Goal: Transaction & Acquisition: Purchase product/service

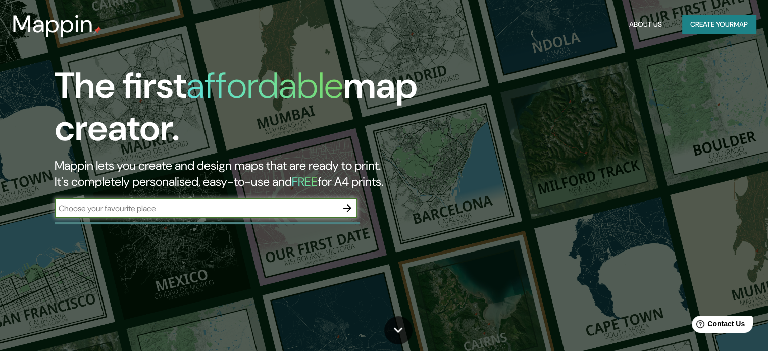
click at [223, 203] on input "text" at bounding box center [196, 208] width 283 height 12
click at [59, 211] on input "pachacamac" at bounding box center [196, 208] width 283 height 12
type input "q"
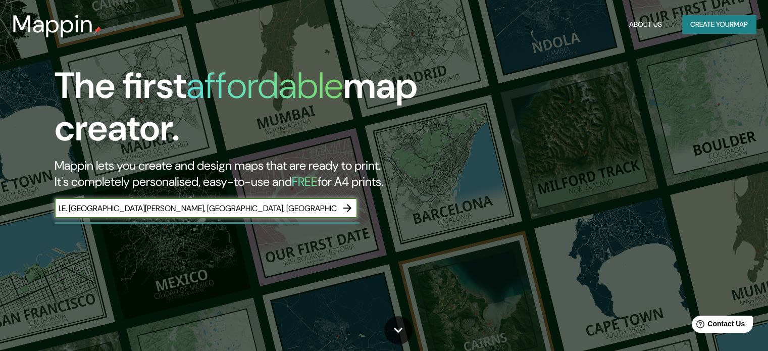
type input "I.E. [GEOGRAPHIC_DATA][PERSON_NAME], [GEOGRAPHIC_DATA], [GEOGRAPHIC_DATA], [GEO…"
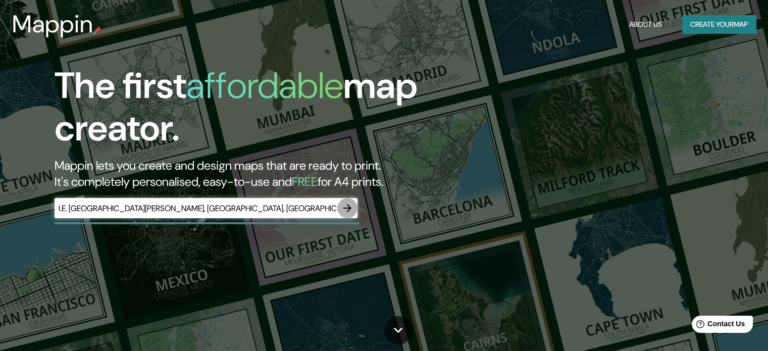
click at [351, 203] on icon "button" at bounding box center [347, 208] width 12 height 12
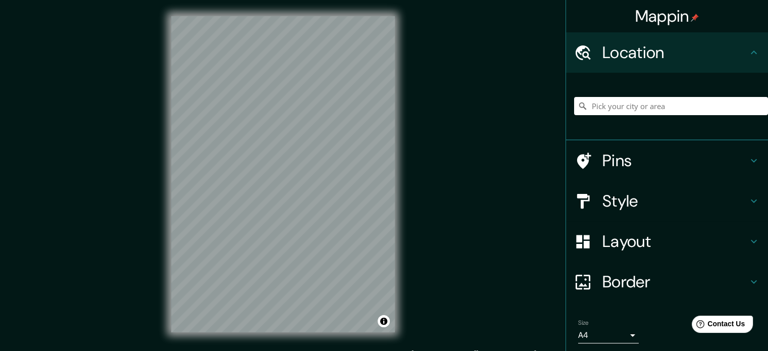
click at [602, 159] on h4 "Pins" at bounding box center [674, 160] width 145 height 20
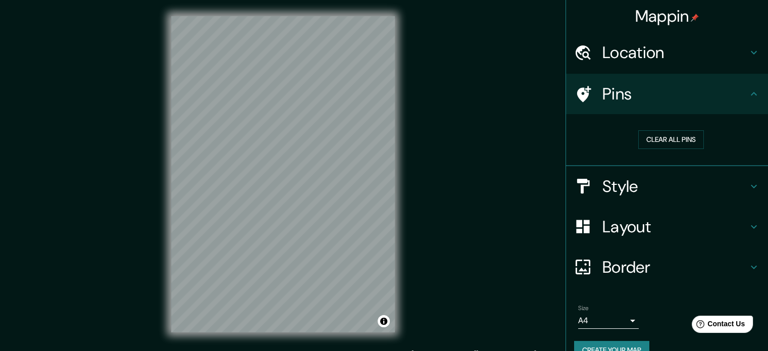
click at [716, 54] on h4 "Location" at bounding box center [674, 52] width 145 height 20
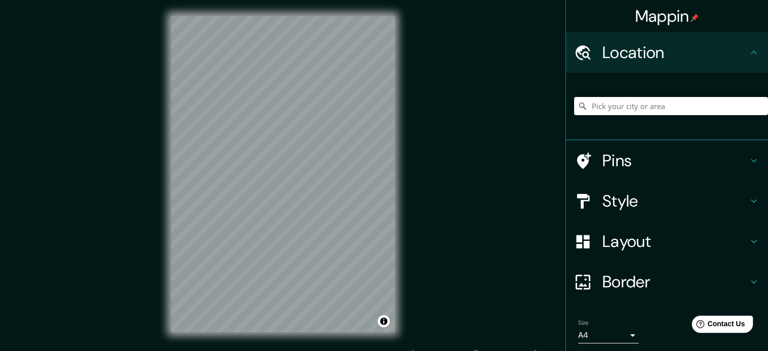
click at [671, 106] on input "Pick your city or area" at bounding box center [671, 106] width 194 height 18
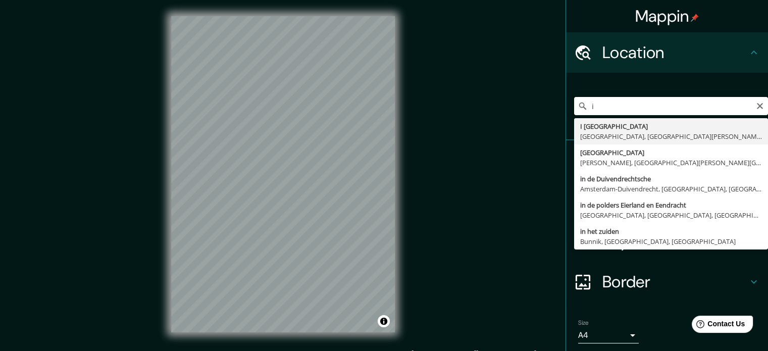
type input "i"
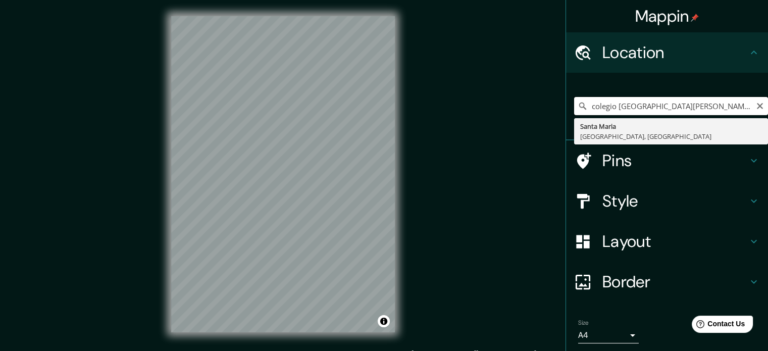
click at [711, 103] on input "colegio [GEOGRAPHIC_DATA][PERSON_NAME]" at bounding box center [671, 106] width 194 height 18
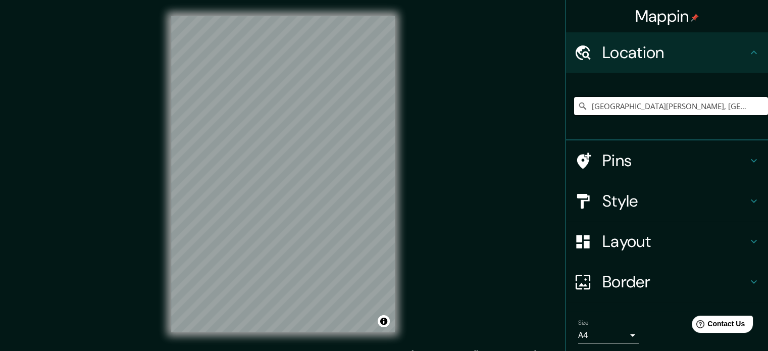
drag, startPoint x: 724, startPoint y: 105, endPoint x: 581, endPoint y: 109, distance: 143.4
click at [581, 109] on input "[GEOGRAPHIC_DATA][PERSON_NAME], [GEOGRAPHIC_DATA], [GEOGRAPHIC_DATA]" at bounding box center [671, 106] width 194 height 18
type input "}"
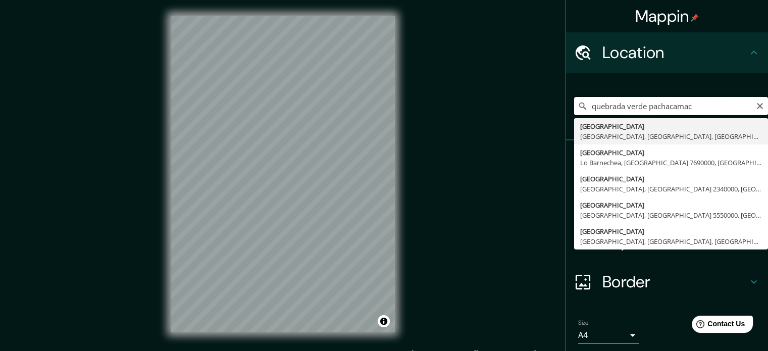
type input "quebrada verde pachacamac"
click at [755, 104] on icon "Clear" at bounding box center [759, 106] width 8 height 8
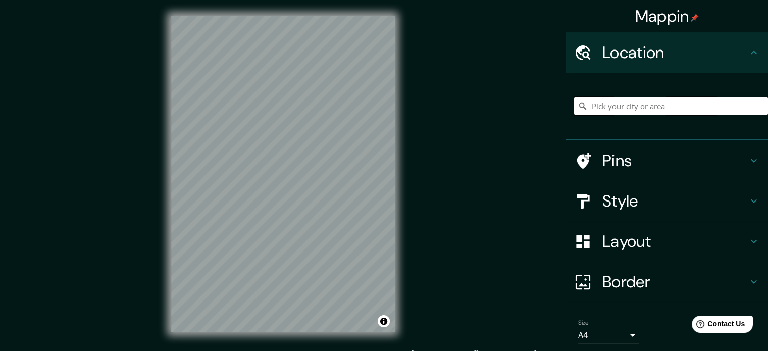
type input "i"
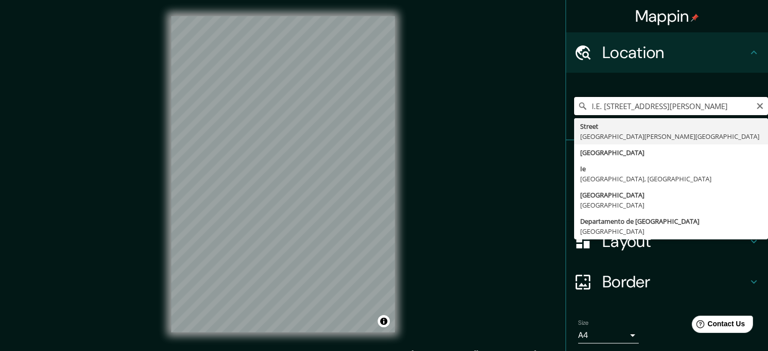
scroll to position [0, 24]
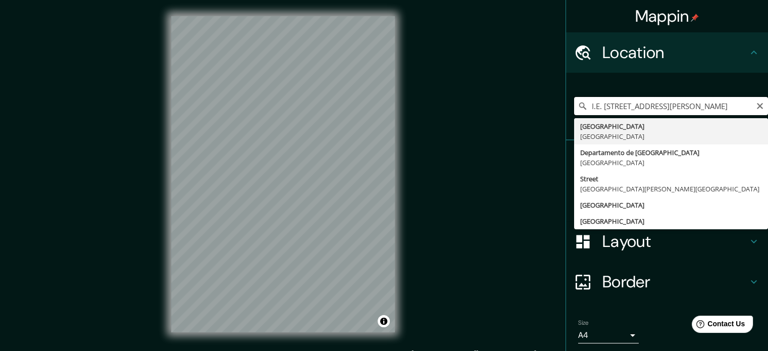
click at [744, 108] on input "I.E. [STREET_ADDRESS][PERSON_NAME]" at bounding box center [671, 106] width 194 height 18
click at [741, 105] on input "I.E. [STREET_ADDRESS][PERSON_NAME]" at bounding box center [671, 106] width 194 height 18
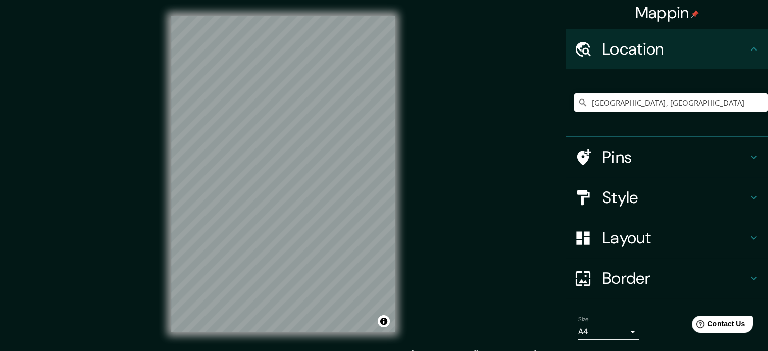
scroll to position [34, 0]
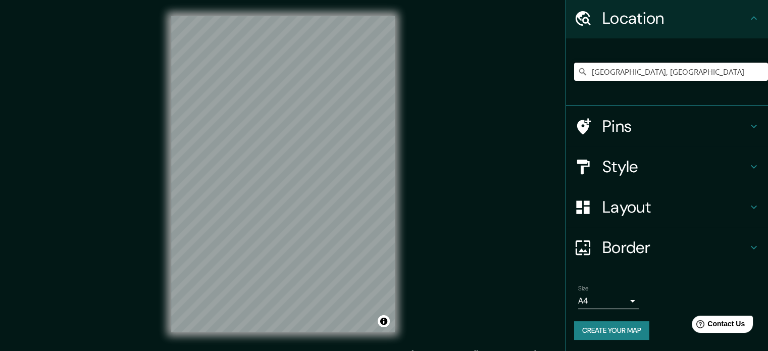
type input "[GEOGRAPHIC_DATA], [GEOGRAPHIC_DATA]"
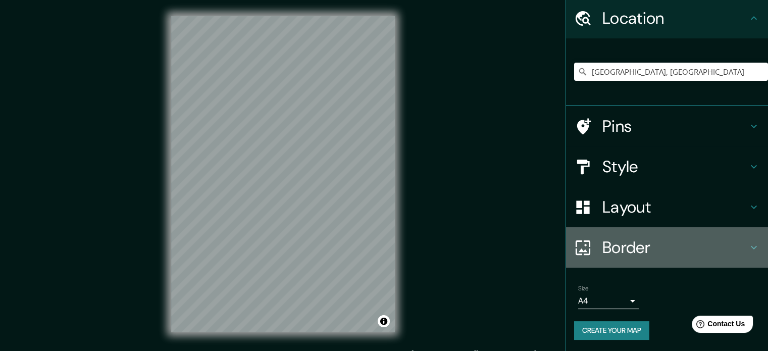
click at [691, 244] on h4 "Border" at bounding box center [674, 247] width 145 height 20
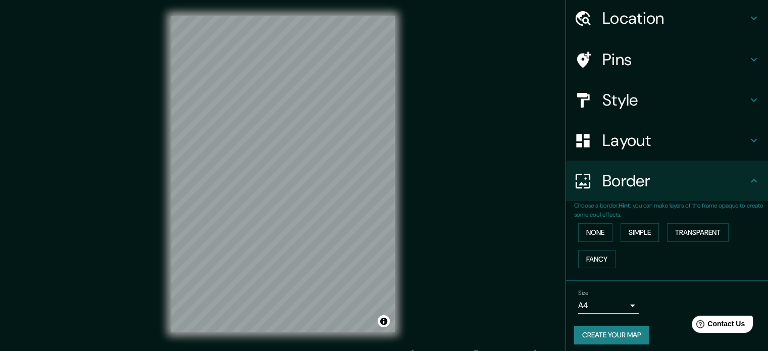
click at [487, 232] on div "Mappin Location [GEOGRAPHIC_DATA], [GEOGRAPHIC_DATA] [GEOGRAPHIC_DATA] [GEOGRAP…" at bounding box center [384, 182] width 768 height 364
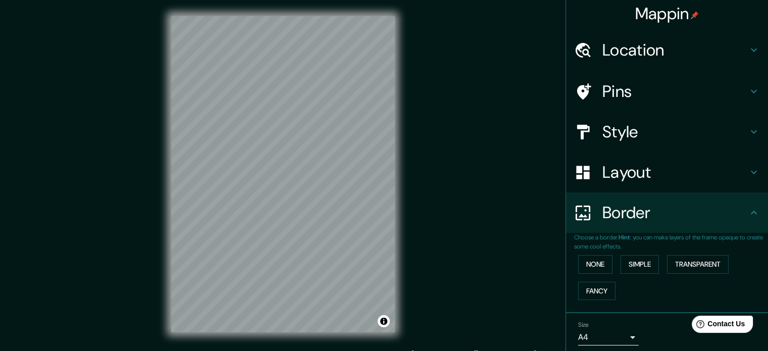
scroll to position [0, 0]
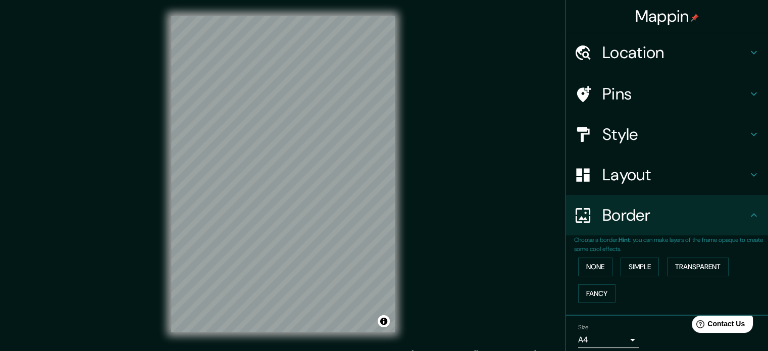
click at [737, 50] on h4 "Location" at bounding box center [674, 52] width 145 height 20
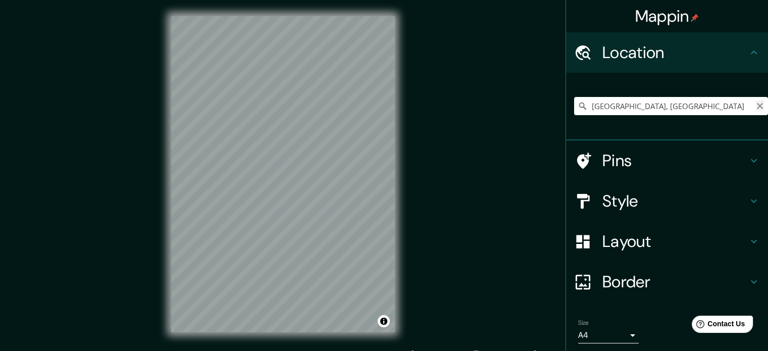
click at [755, 105] on icon "Clear" at bounding box center [759, 106] width 8 height 8
paste input "Q4RG+44V Institución Educativa [STREET_ADDRESS][PERSON_NAME]"
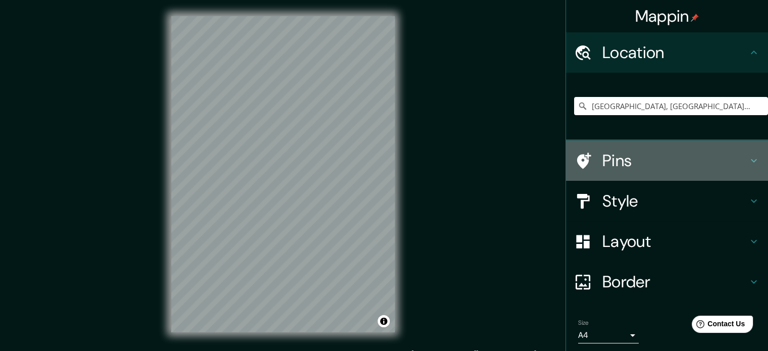
click at [634, 157] on h4 "Pins" at bounding box center [674, 160] width 145 height 20
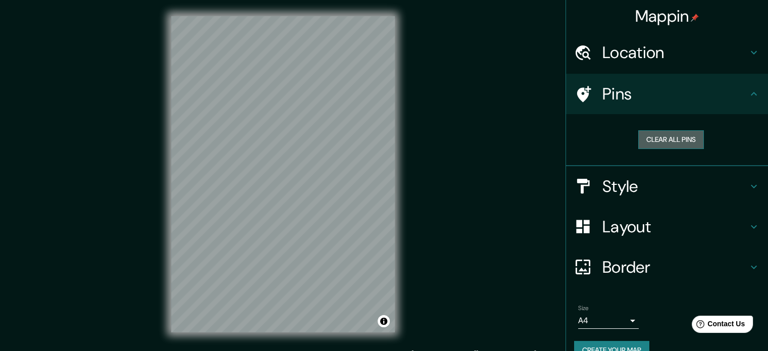
click at [684, 137] on button "Clear all pins" at bounding box center [671, 139] width 66 height 19
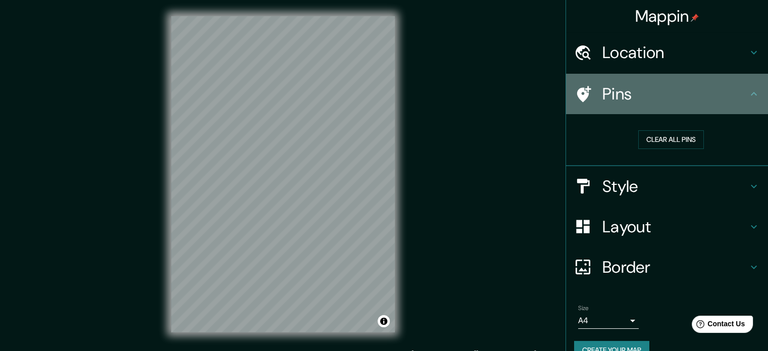
click at [638, 97] on h4 "Pins" at bounding box center [674, 94] width 145 height 20
click at [588, 91] on div at bounding box center [588, 94] width 28 height 18
click at [577, 90] on icon at bounding box center [584, 94] width 14 height 16
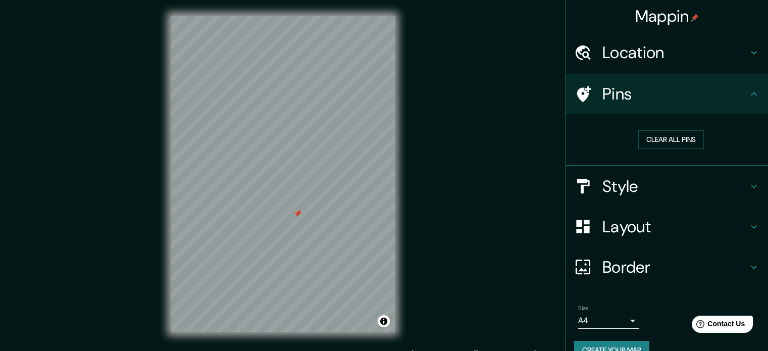
click at [584, 86] on div at bounding box center [588, 94] width 28 height 18
click at [311, 16] on div at bounding box center [283, 16] width 224 height 0
click at [683, 137] on button "Clear all pins" at bounding box center [671, 139] width 66 height 19
click at [669, 56] on h4 "Location" at bounding box center [674, 52] width 145 height 20
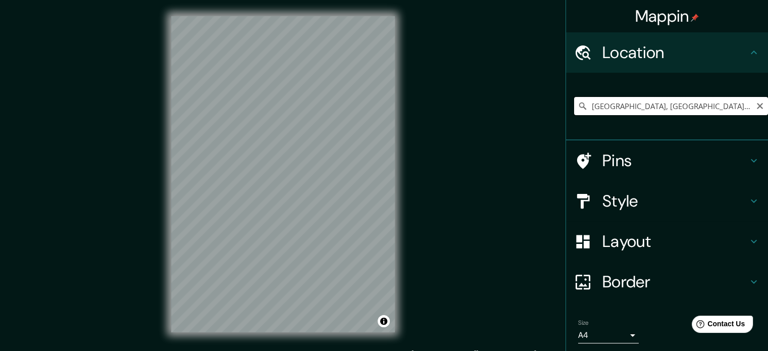
click at [736, 105] on input "[GEOGRAPHIC_DATA], [GEOGRAPHIC_DATA], 15823, [GEOGRAPHIC_DATA]" at bounding box center [671, 106] width 194 height 18
click at [729, 106] on input "[GEOGRAPHIC_DATA], [GEOGRAPHIC_DATA], 15823, [GEOGRAPHIC_DATA]" at bounding box center [671, 106] width 194 height 18
click at [731, 106] on input "[GEOGRAPHIC_DATA], [GEOGRAPHIC_DATA], 15823, [GEOGRAPHIC_DATA]" at bounding box center [671, 106] width 194 height 18
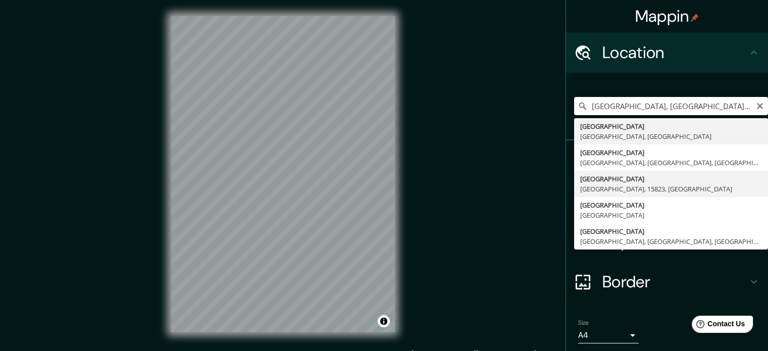
type input "[GEOGRAPHIC_DATA], [GEOGRAPHIC_DATA], 15823, [GEOGRAPHIC_DATA]"
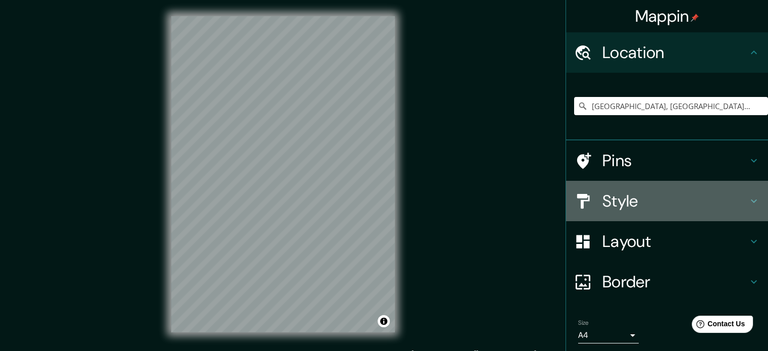
click at [725, 203] on h4 "Style" at bounding box center [674, 201] width 145 height 20
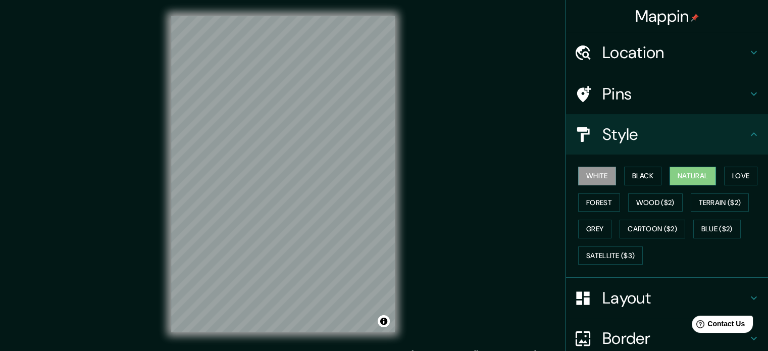
click at [687, 176] on button "Natural" at bounding box center [692, 176] width 46 height 19
click at [734, 172] on button "Love" at bounding box center [740, 176] width 33 height 19
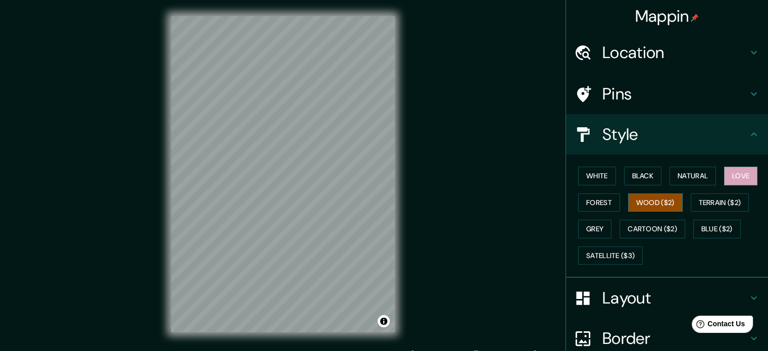
click at [646, 202] on button "Wood ($2)" at bounding box center [655, 202] width 55 height 19
click at [587, 203] on button "Forest" at bounding box center [599, 202] width 42 height 19
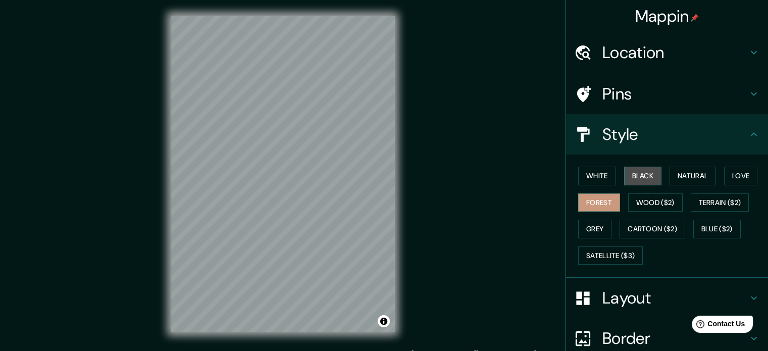
click at [631, 178] on button "Black" at bounding box center [643, 176] width 38 height 19
click at [591, 177] on button "White" at bounding box center [597, 176] width 38 height 19
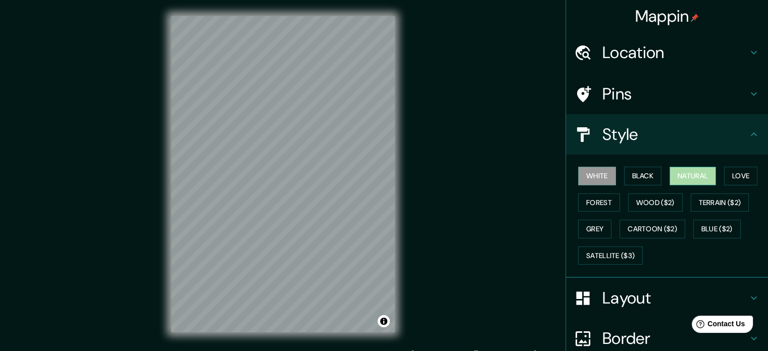
click at [691, 178] on button "Natural" at bounding box center [692, 176] width 46 height 19
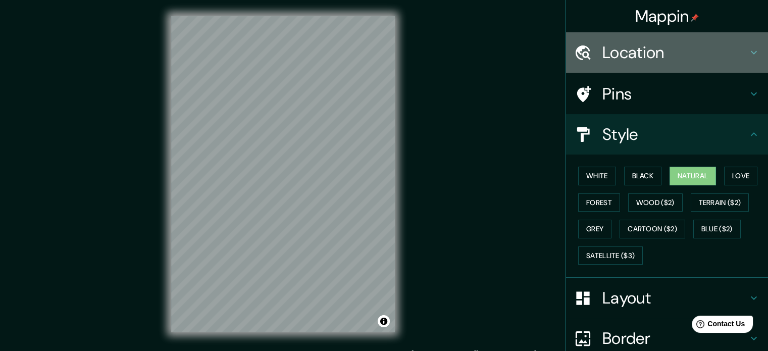
click at [639, 62] on h4 "Location" at bounding box center [674, 52] width 145 height 20
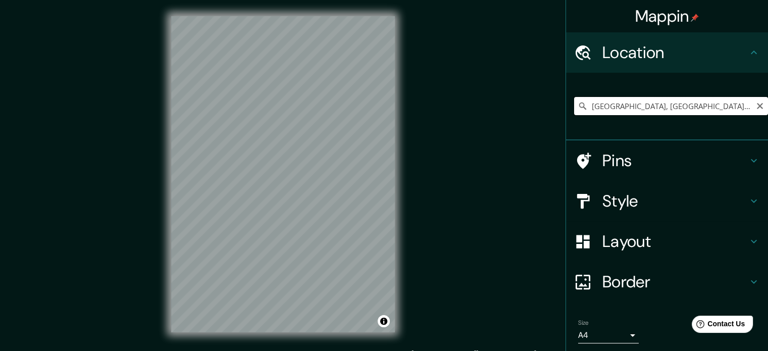
click at [727, 101] on input "[GEOGRAPHIC_DATA], [GEOGRAPHIC_DATA], 15823, [GEOGRAPHIC_DATA]" at bounding box center [671, 106] width 194 height 18
